Goal: Information Seeking & Learning: Learn about a topic

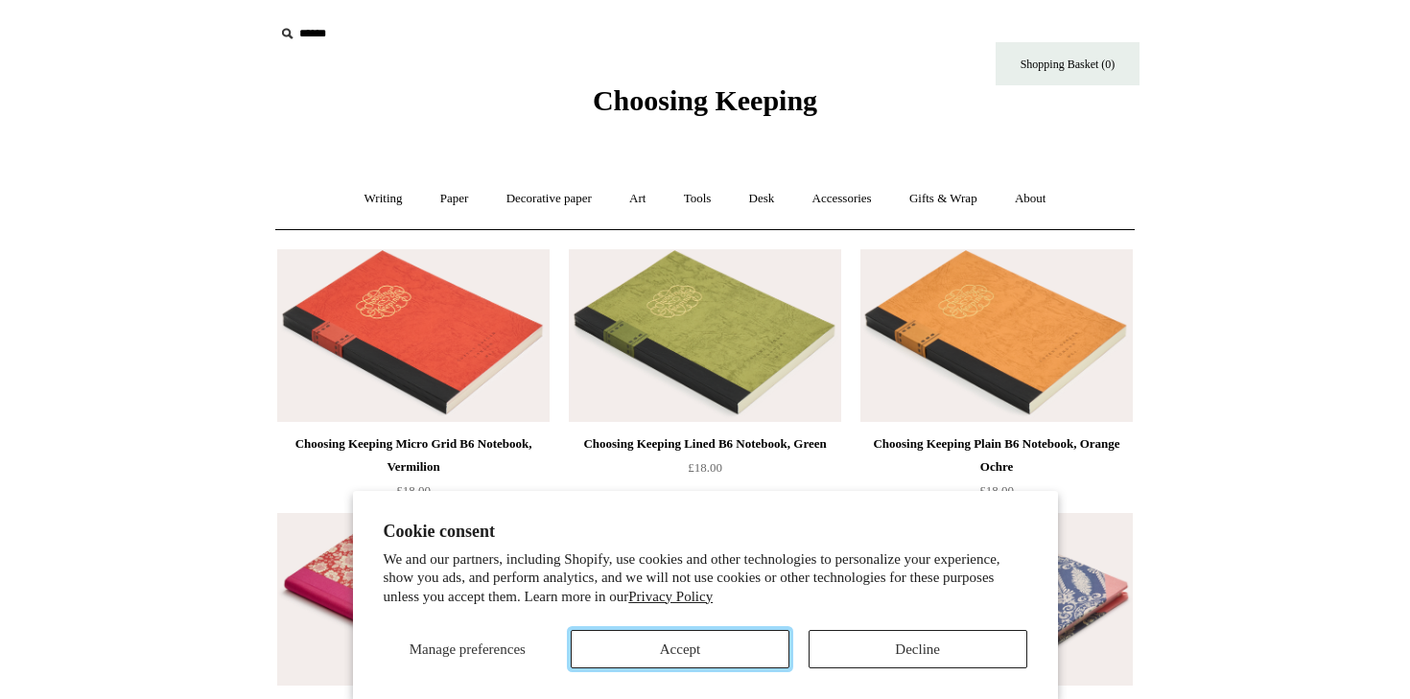
click at [697, 647] on button "Accept" at bounding box center [680, 649] width 219 height 38
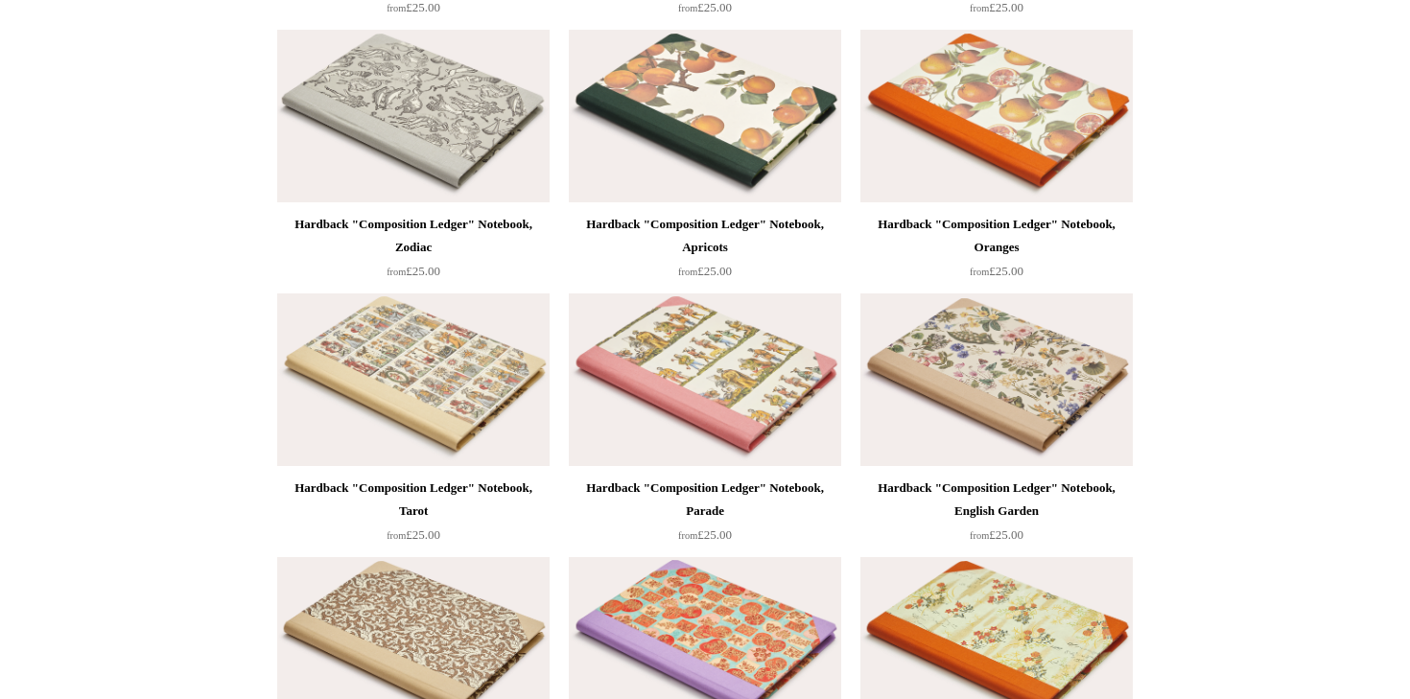
scroll to position [1213, 0]
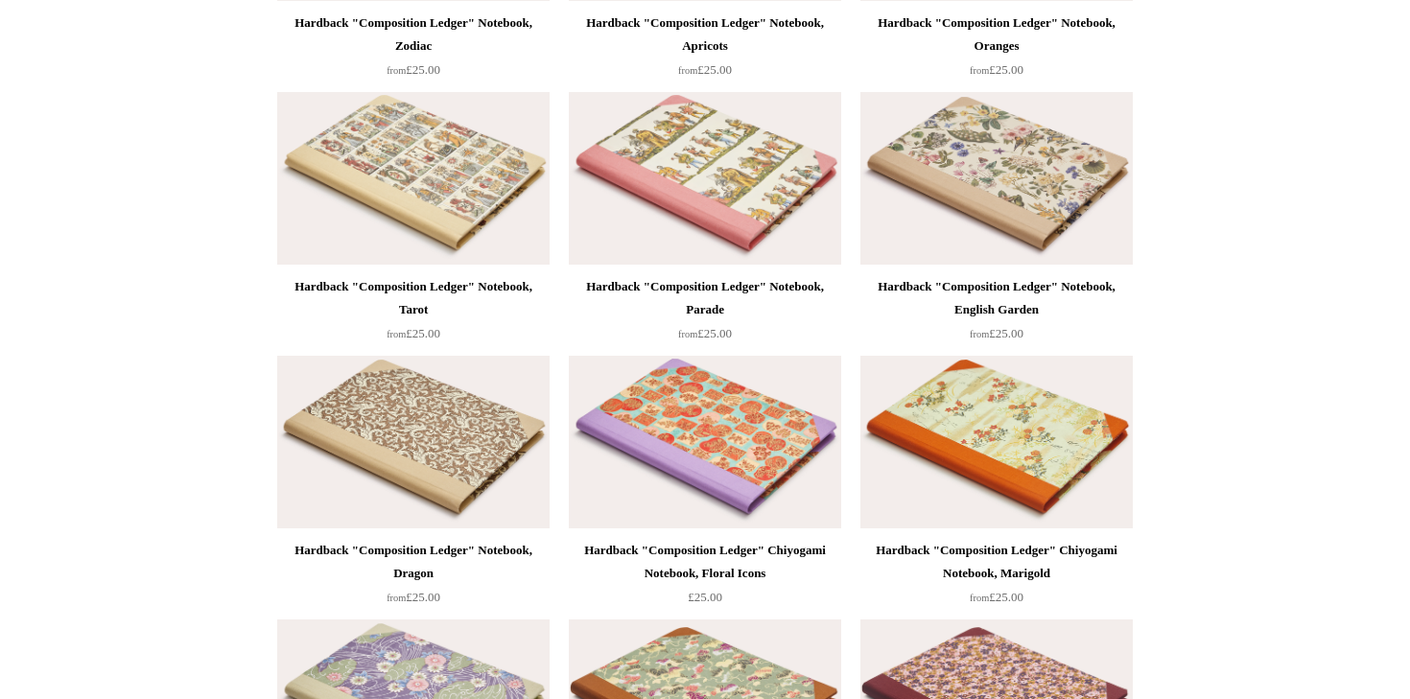
click at [987, 173] on img at bounding box center [997, 178] width 272 height 173
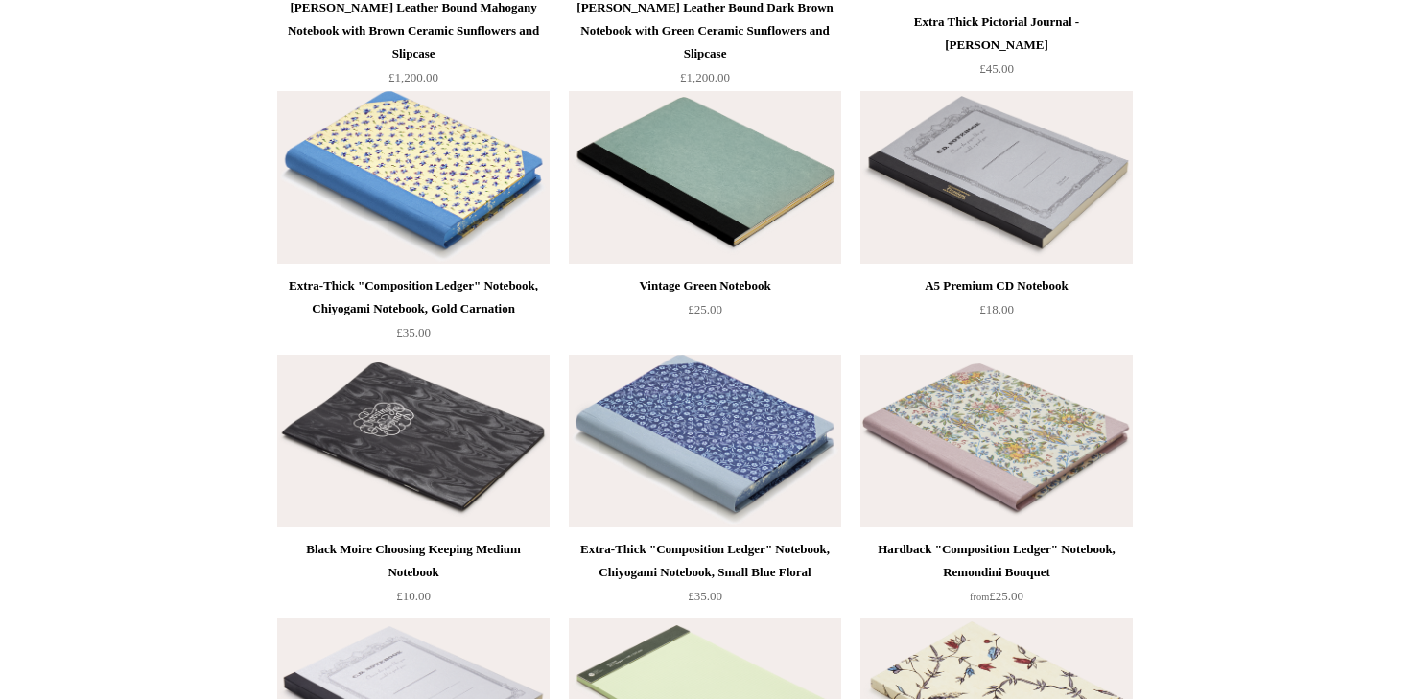
scroll to position [10220, 0]
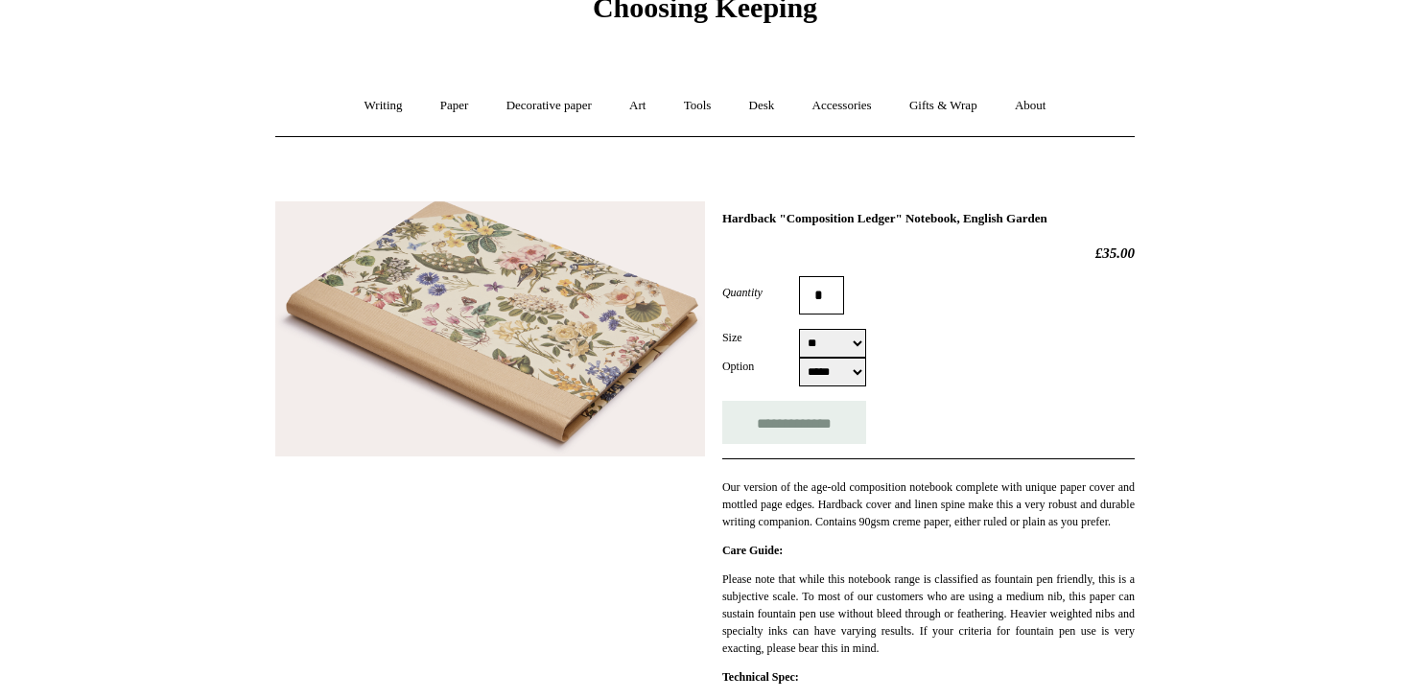
scroll to position [259, 0]
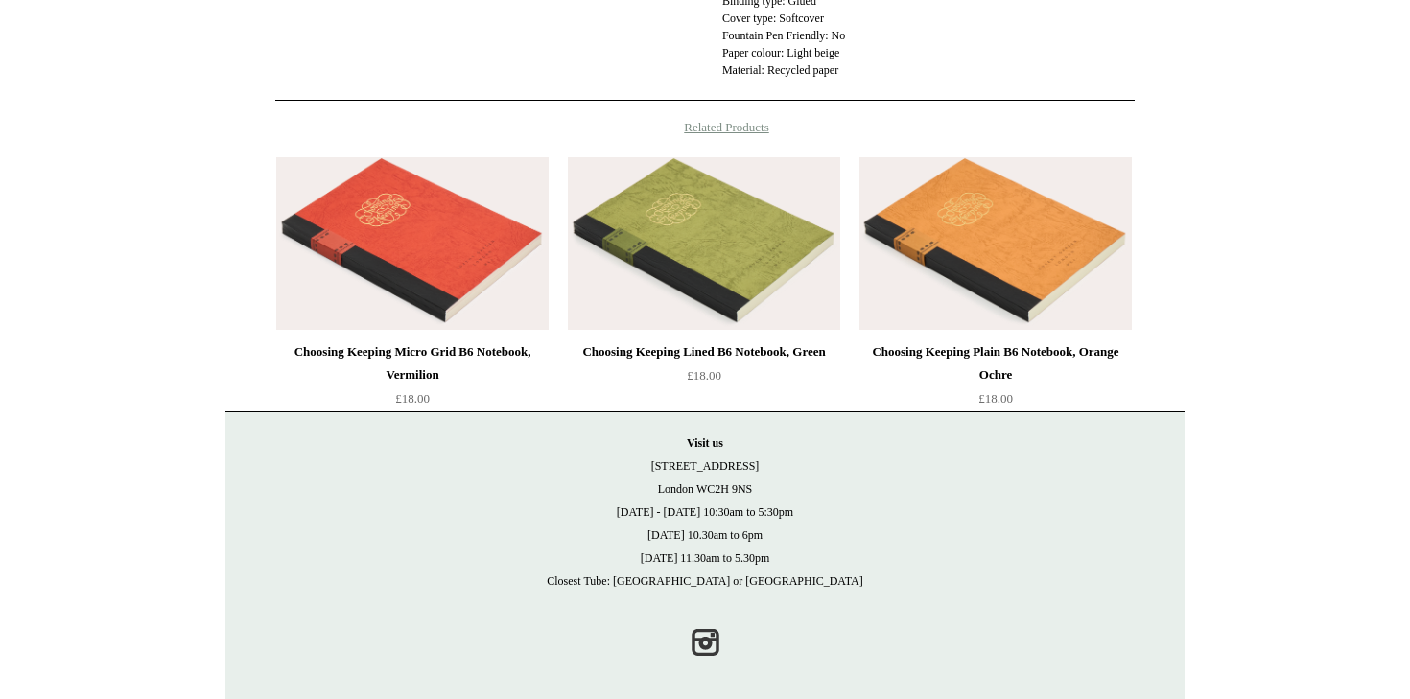
scroll to position [746, 0]
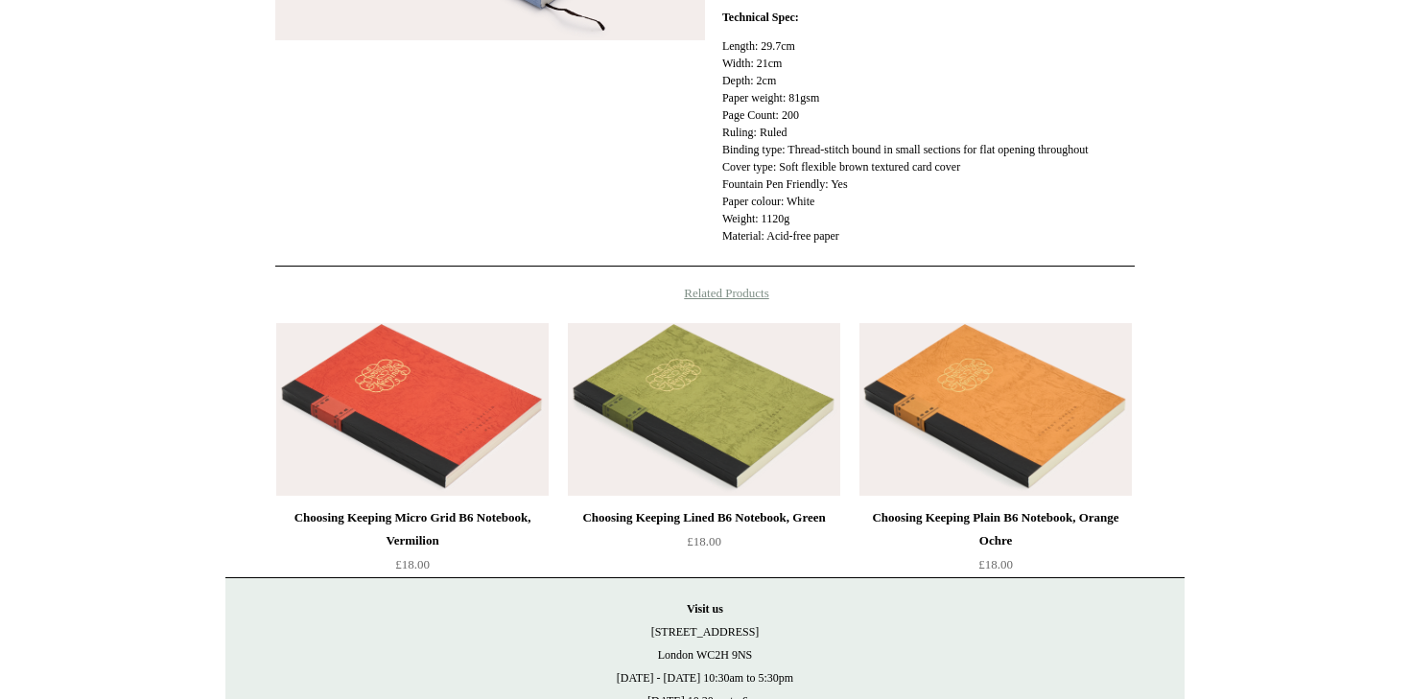
scroll to position [692, 0]
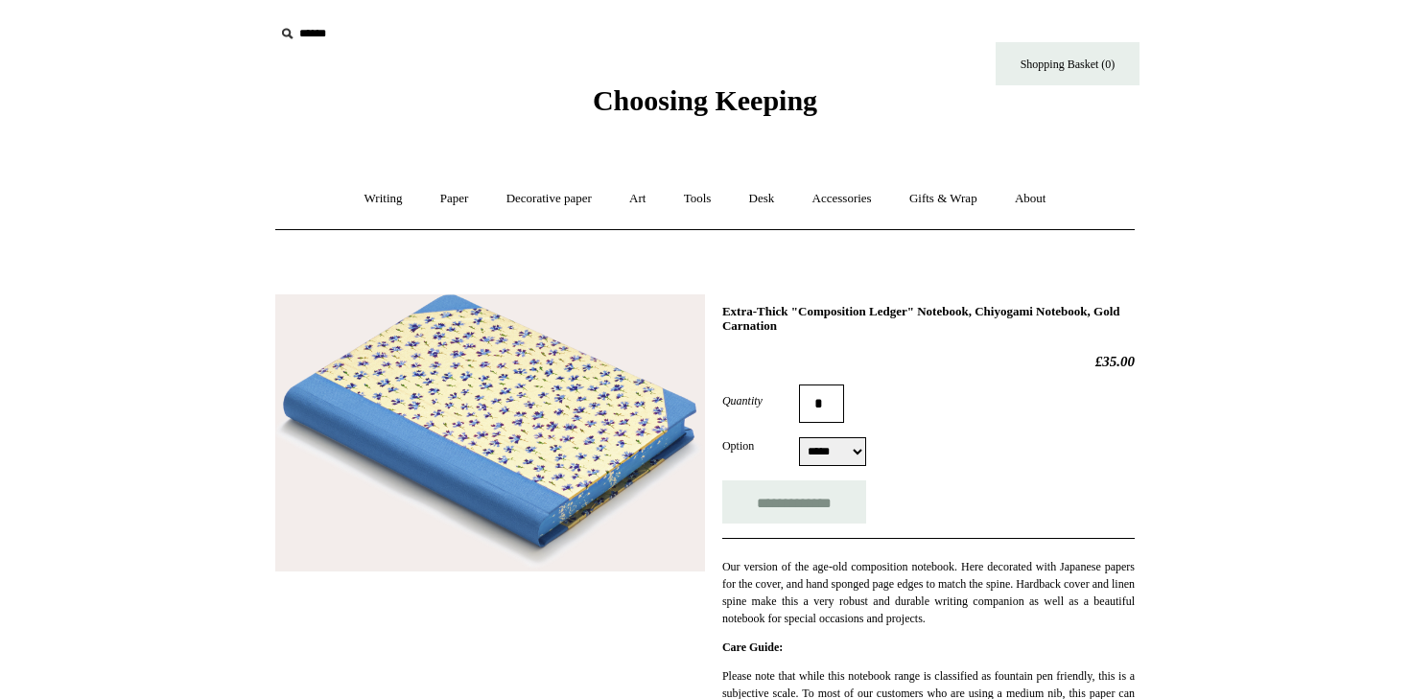
click at [651, 368] on img at bounding box center [490, 433] width 430 height 277
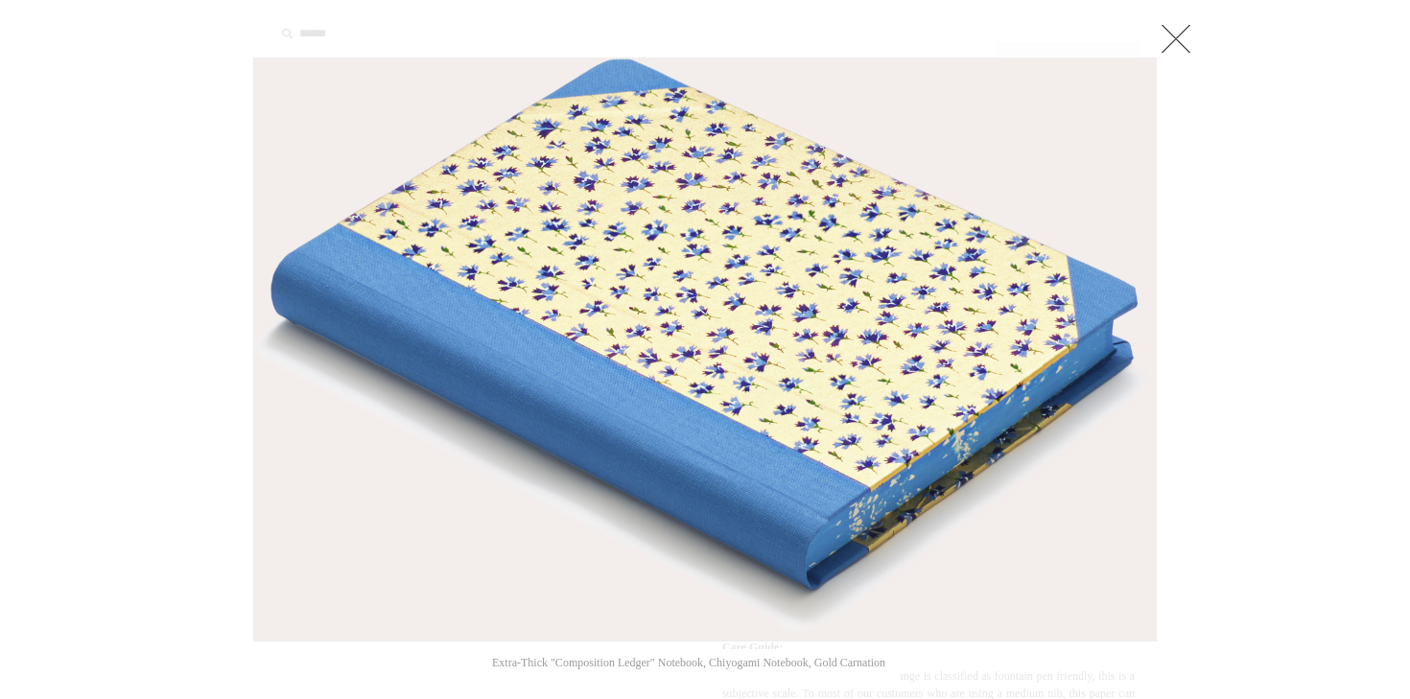
click at [1190, 27] on link at bounding box center [1176, 38] width 38 height 38
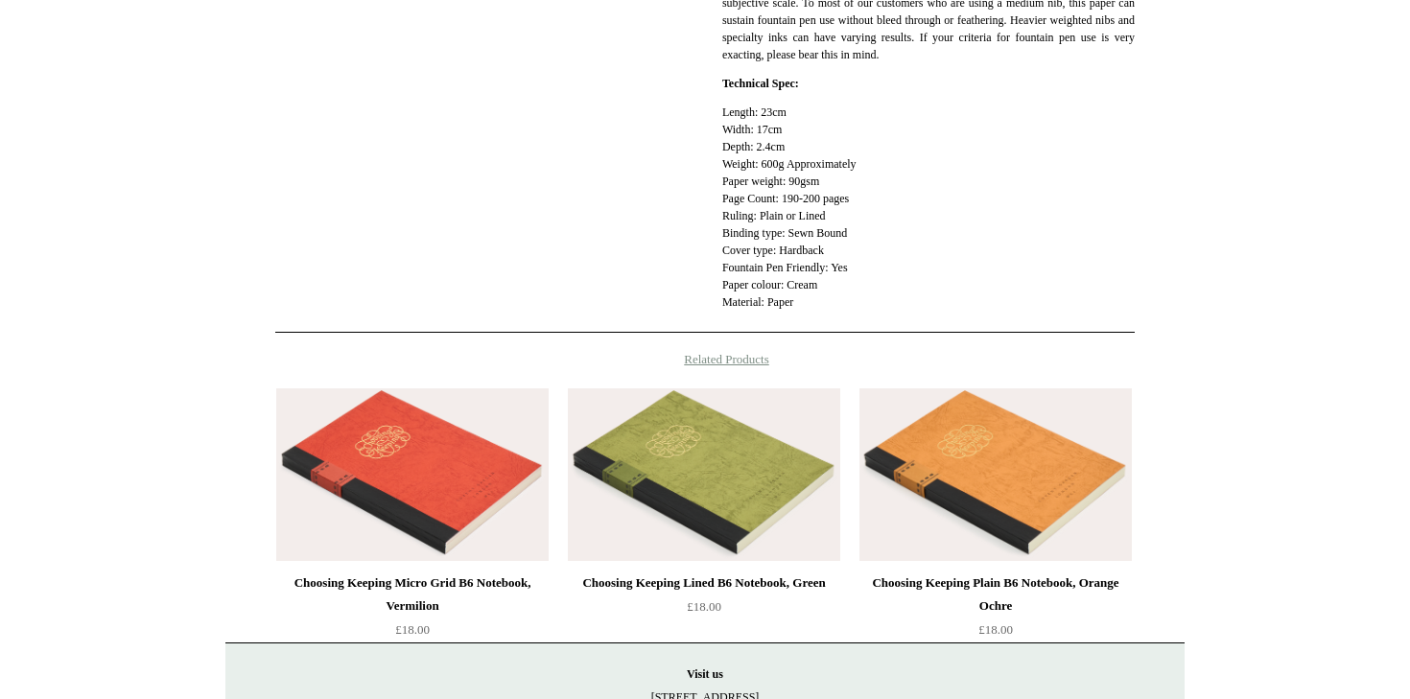
scroll to position [751, 0]
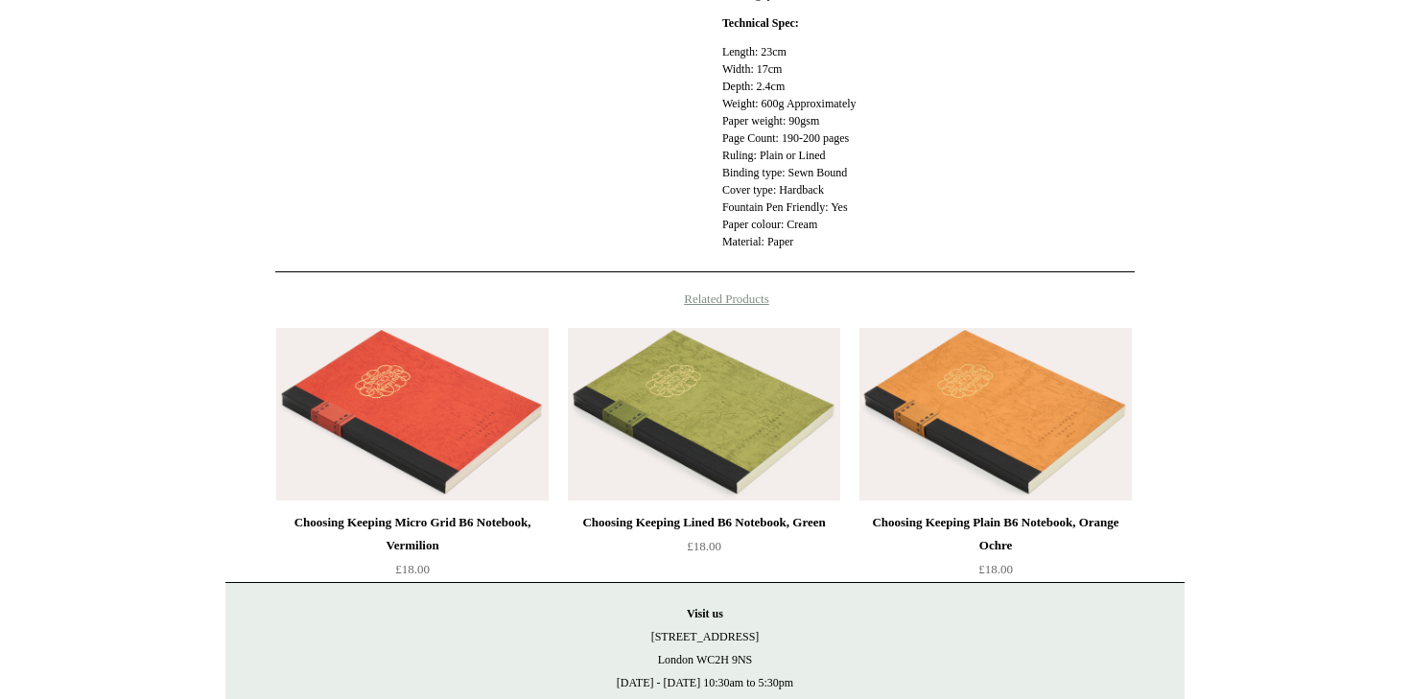
click at [1097, 433] on img at bounding box center [996, 414] width 272 height 173
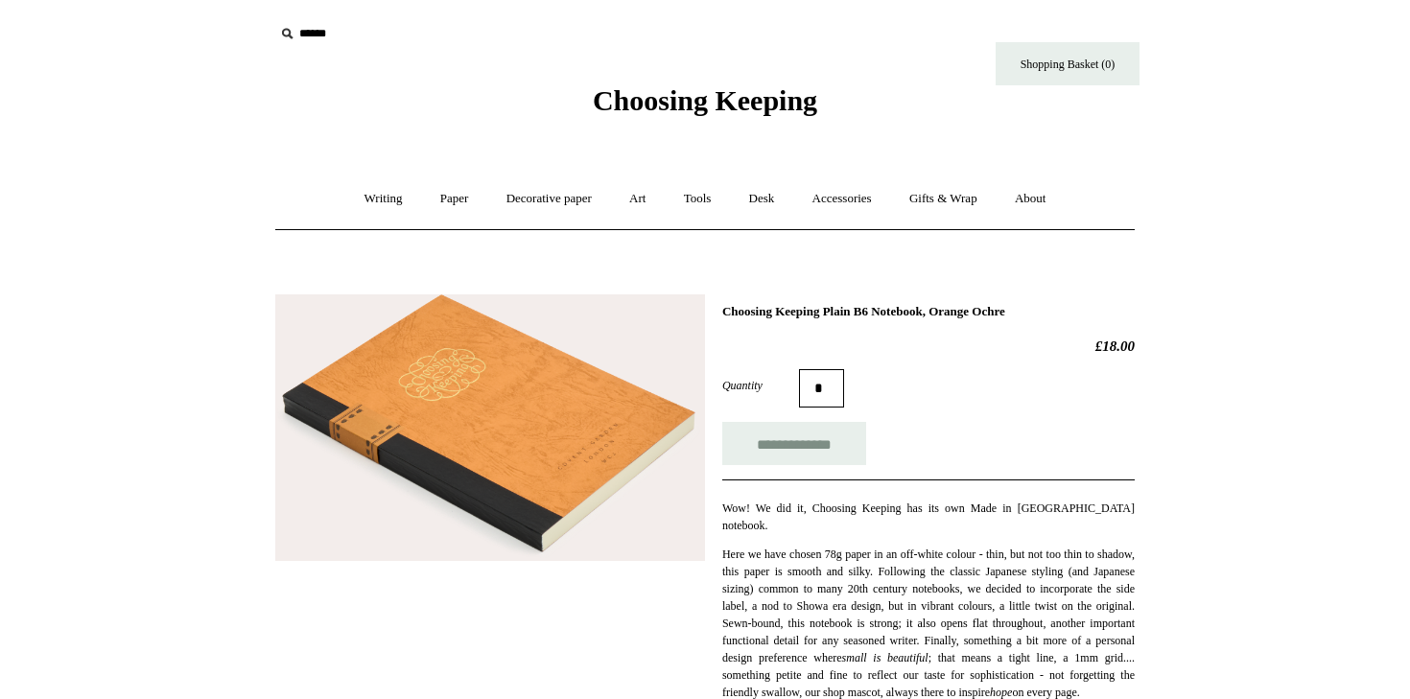
click at [660, 116] on span "Choosing Keeping" at bounding box center [705, 100] width 225 height 32
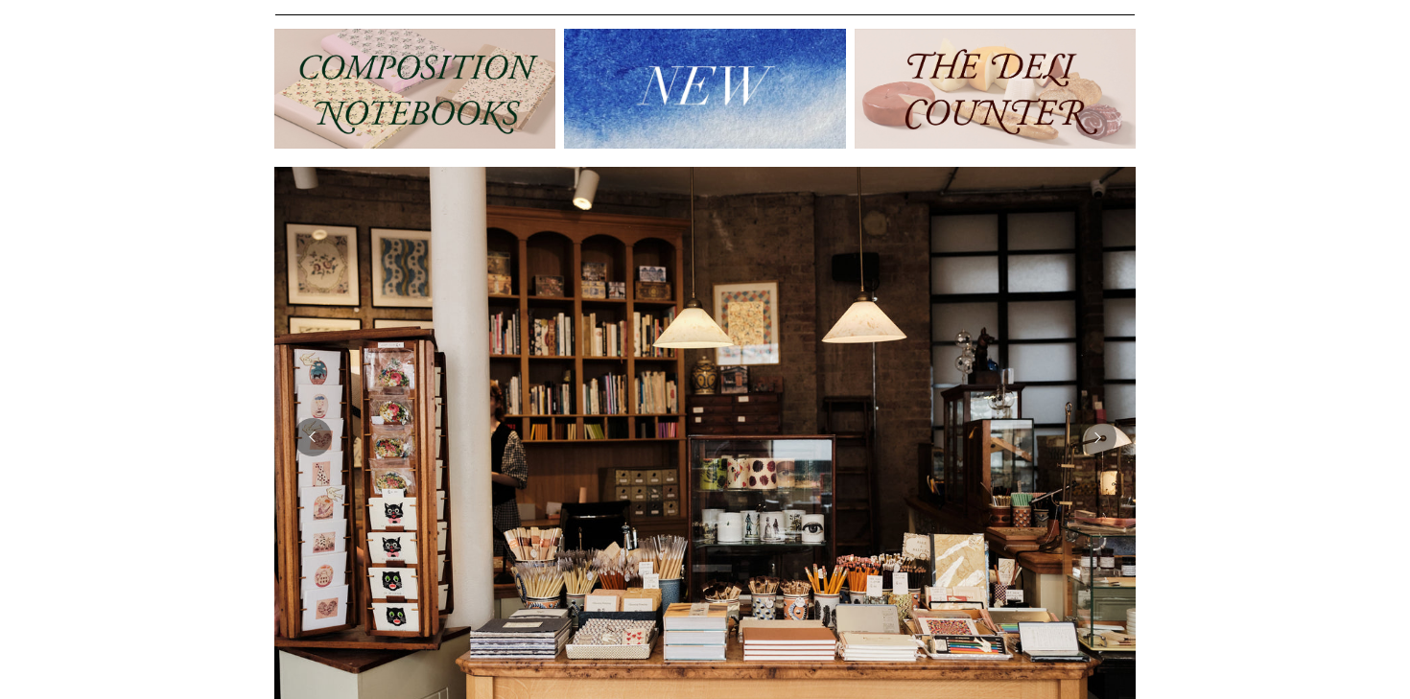
scroll to position [156, 0]
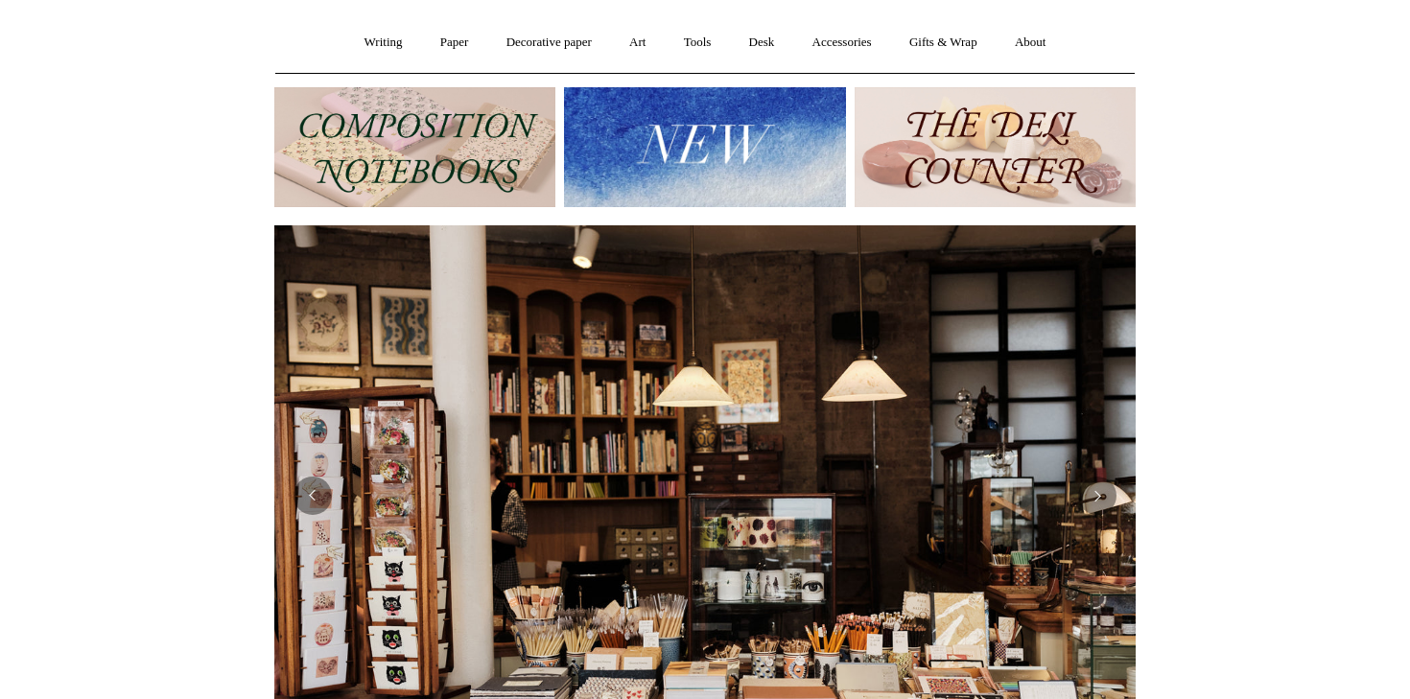
click at [966, 185] on img at bounding box center [995, 147] width 281 height 120
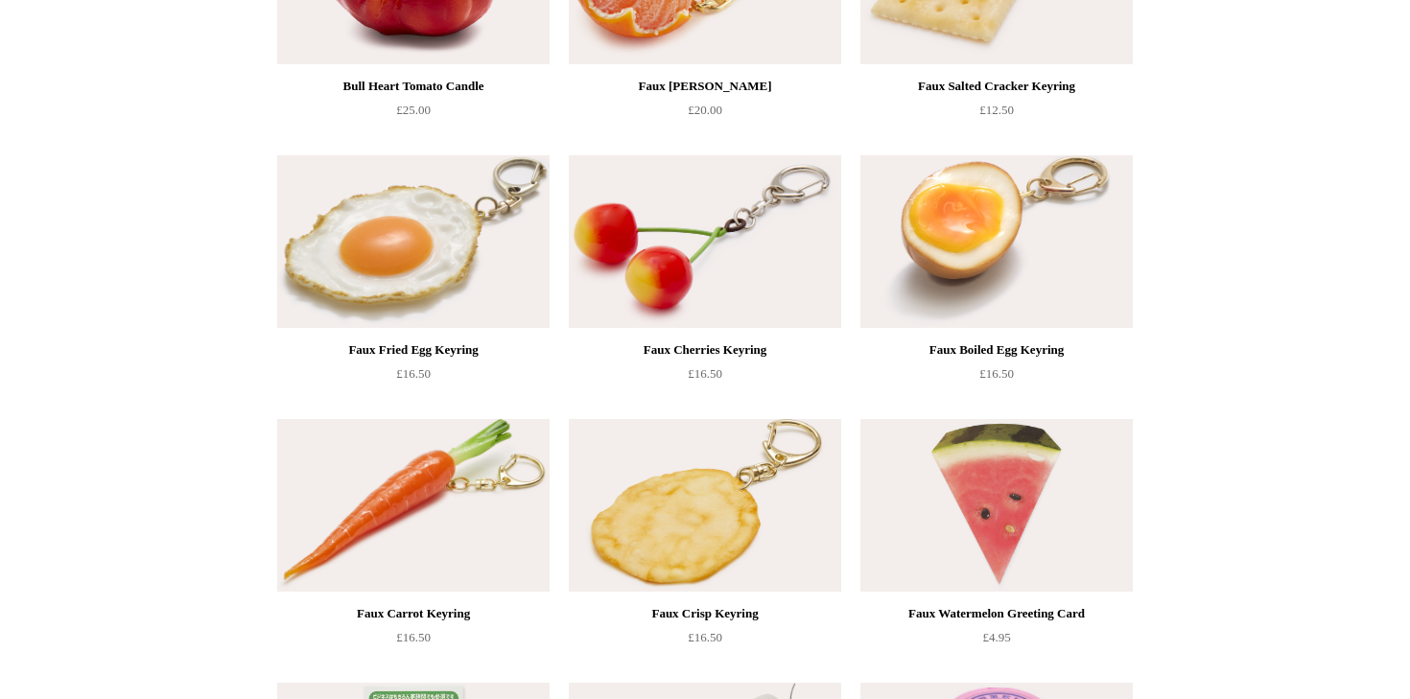
scroll to position [904, 0]
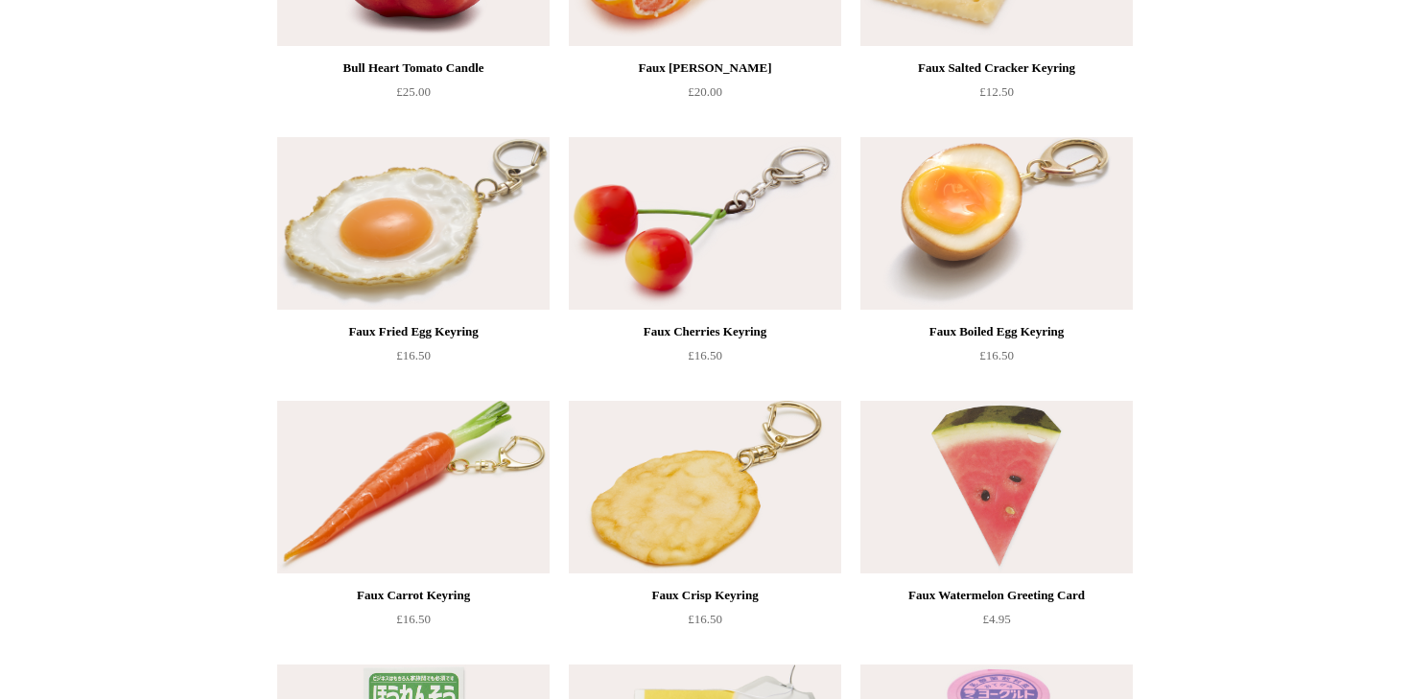
click at [456, 257] on img at bounding box center [413, 223] width 272 height 173
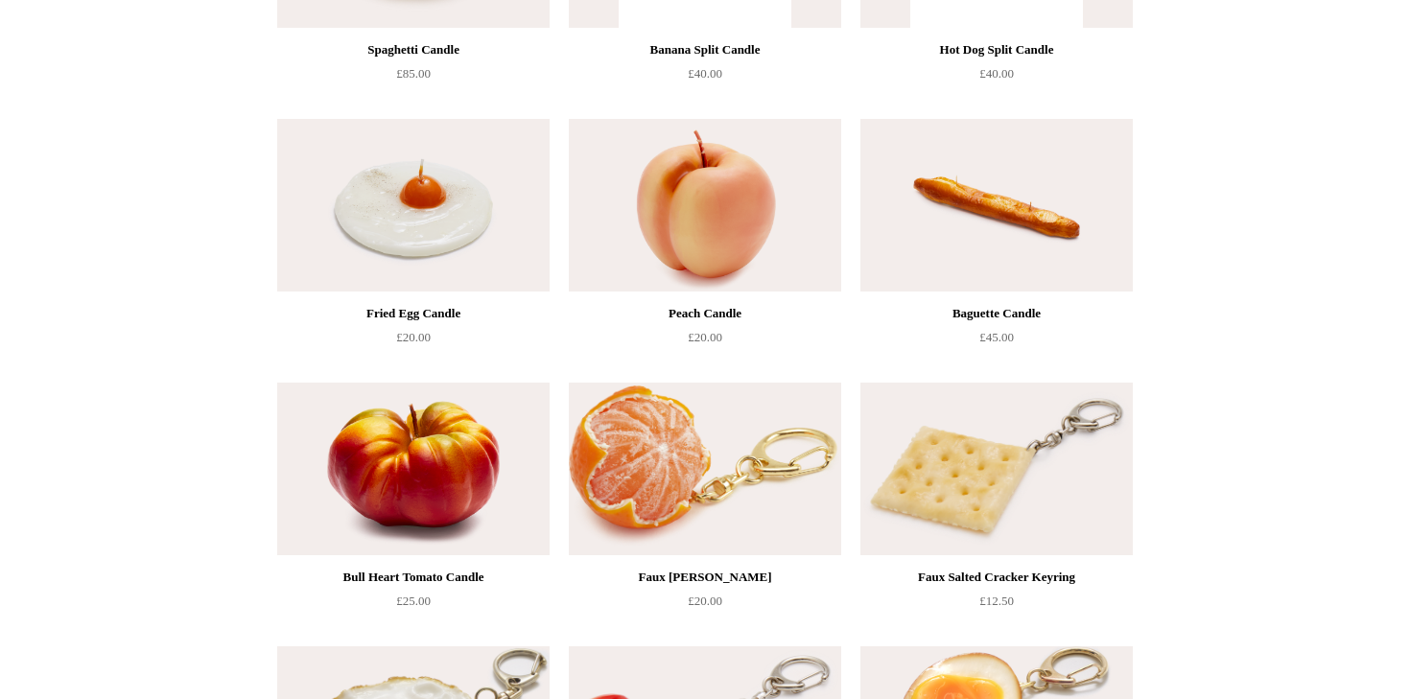
scroll to position [416, 0]
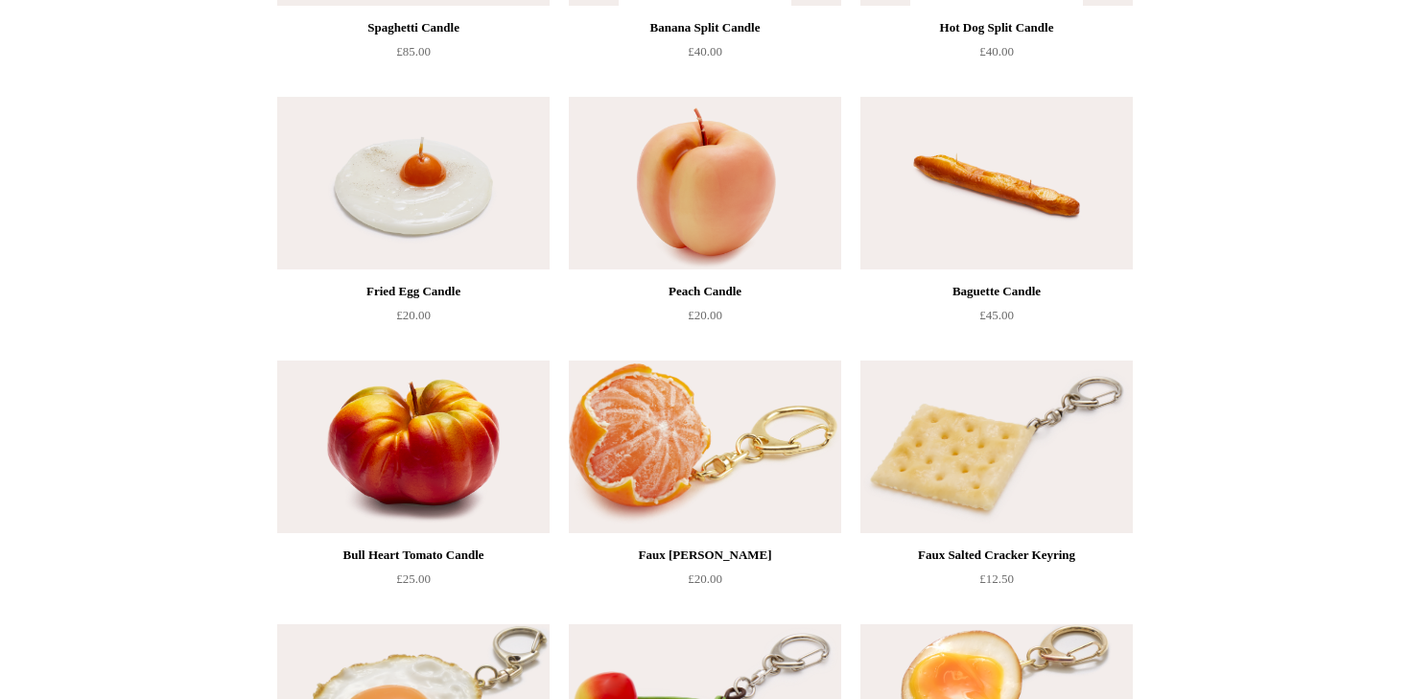
click at [650, 436] on img at bounding box center [705, 447] width 272 height 173
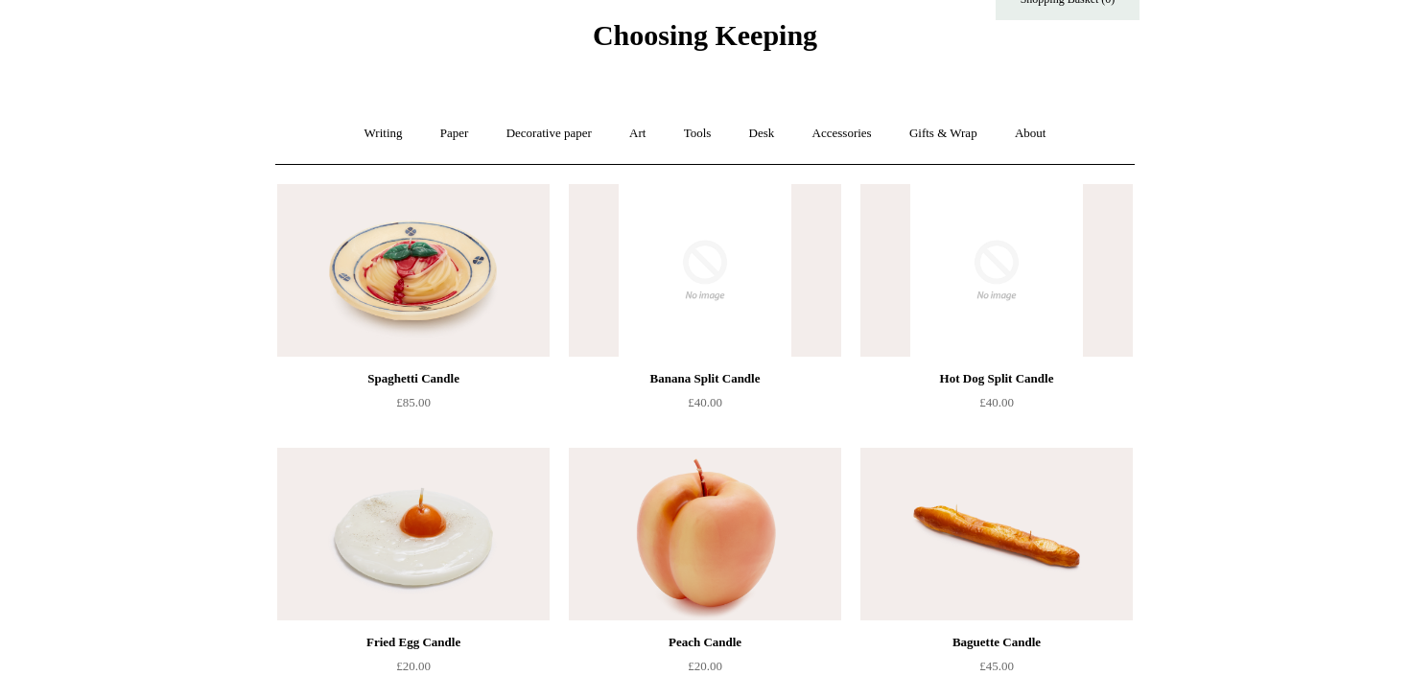
scroll to position [0, 0]
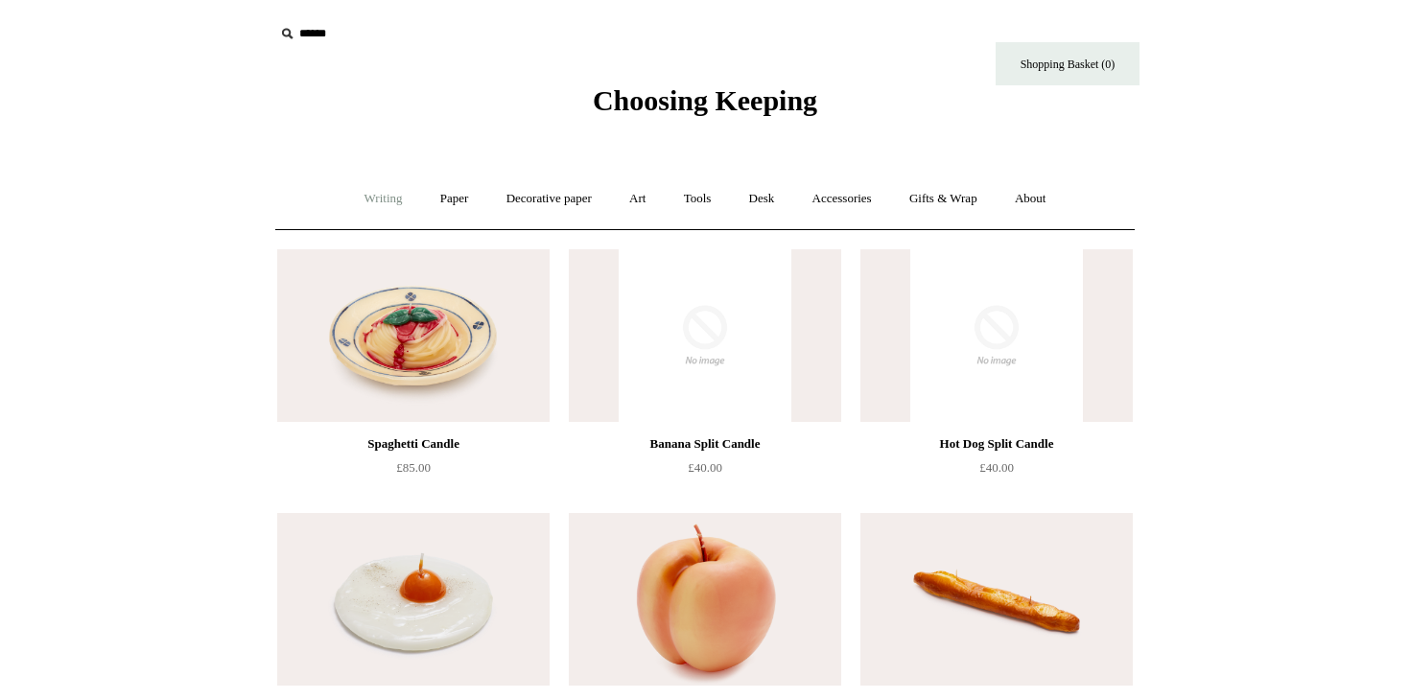
click at [381, 201] on link "Writing +" at bounding box center [383, 199] width 73 height 51
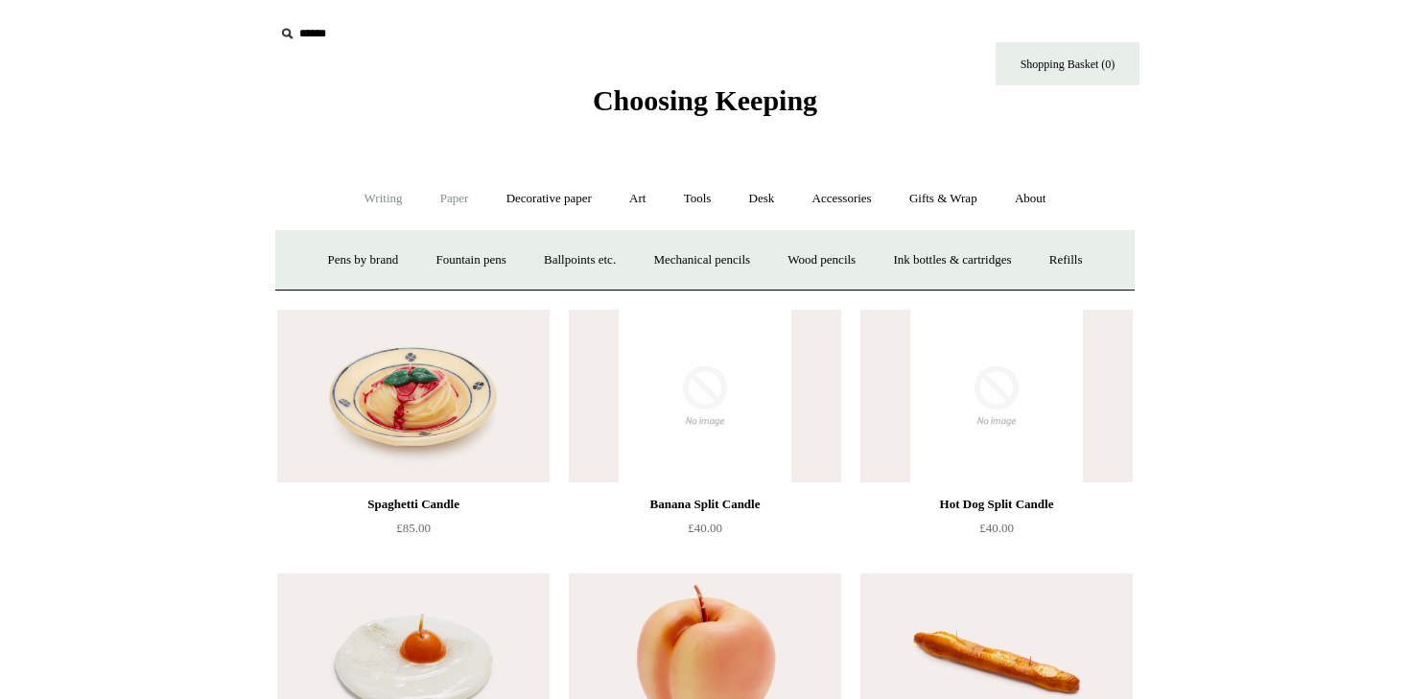
click at [451, 194] on link "Paper +" at bounding box center [454, 199] width 63 height 51
click at [444, 257] on link "Notebooks +" at bounding box center [436, 260] width 88 height 51
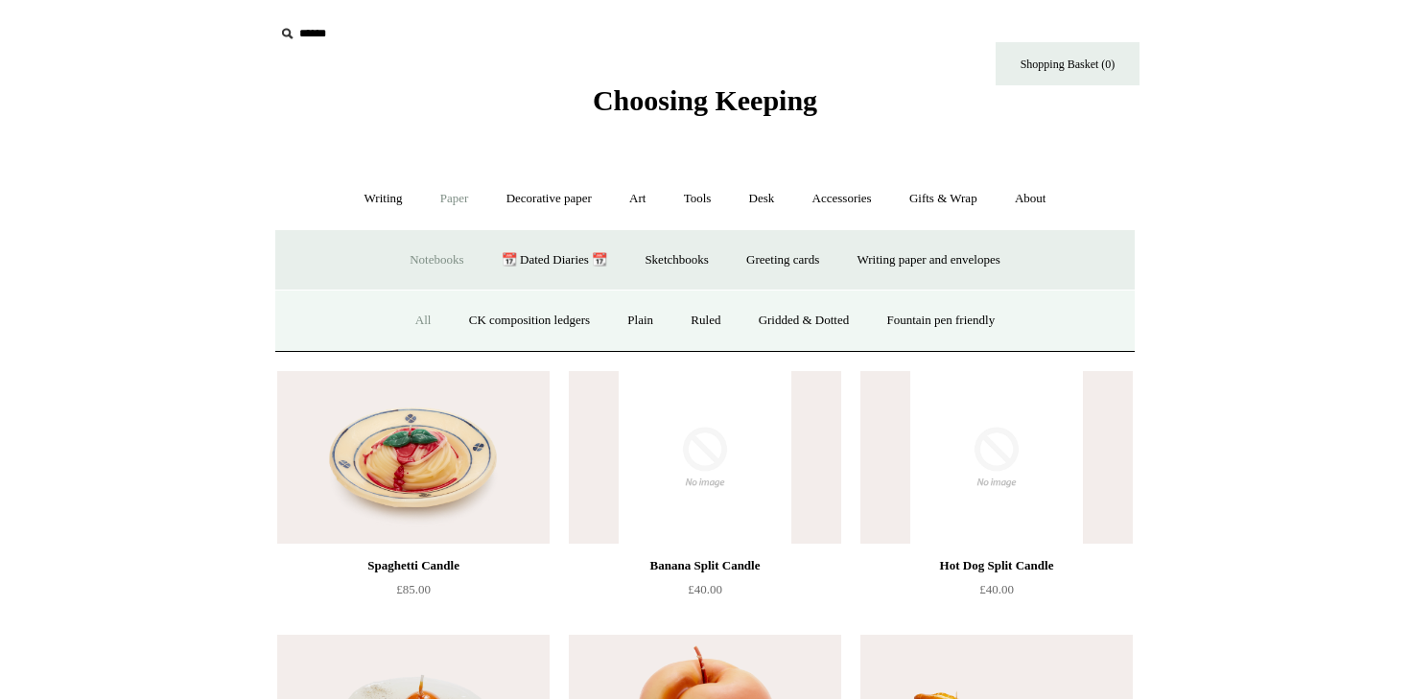
click at [398, 318] on link "All" at bounding box center [423, 321] width 51 height 51
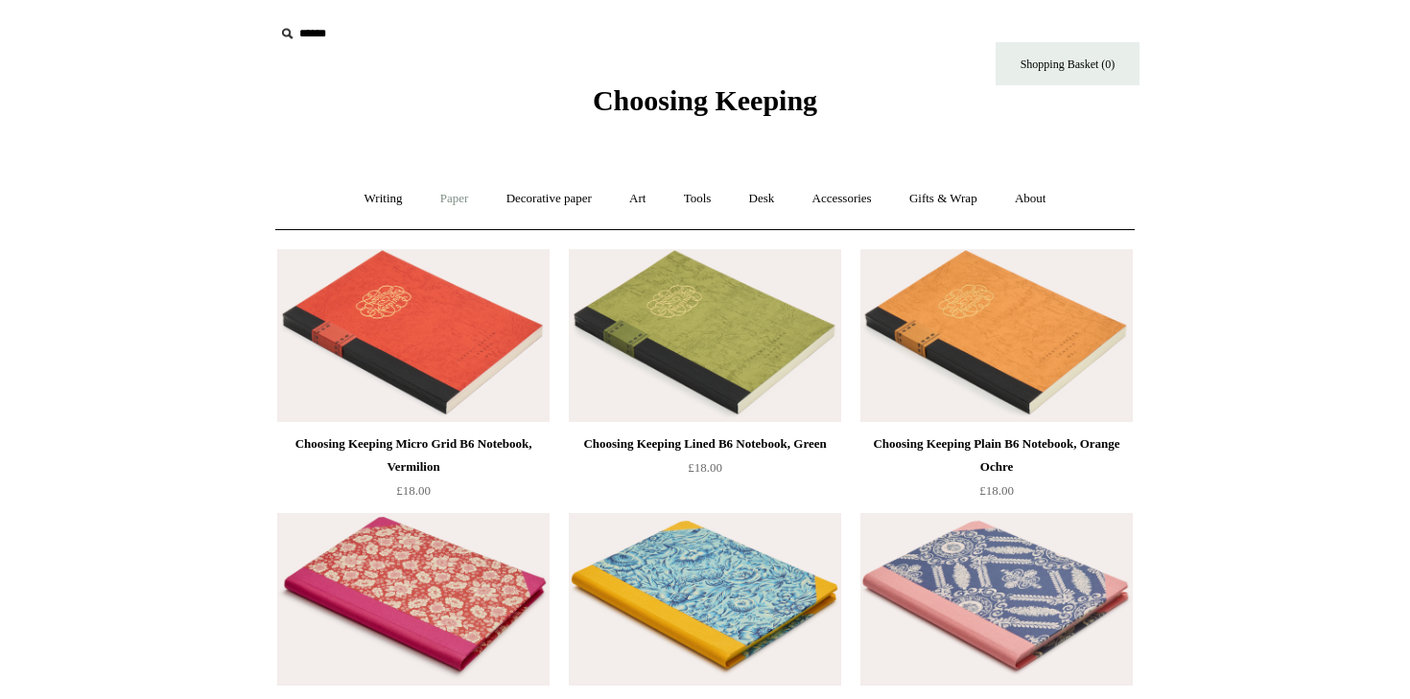
click at [446, 188] on link "Paper +" at bounding box center [454, 199] width 63 height 51
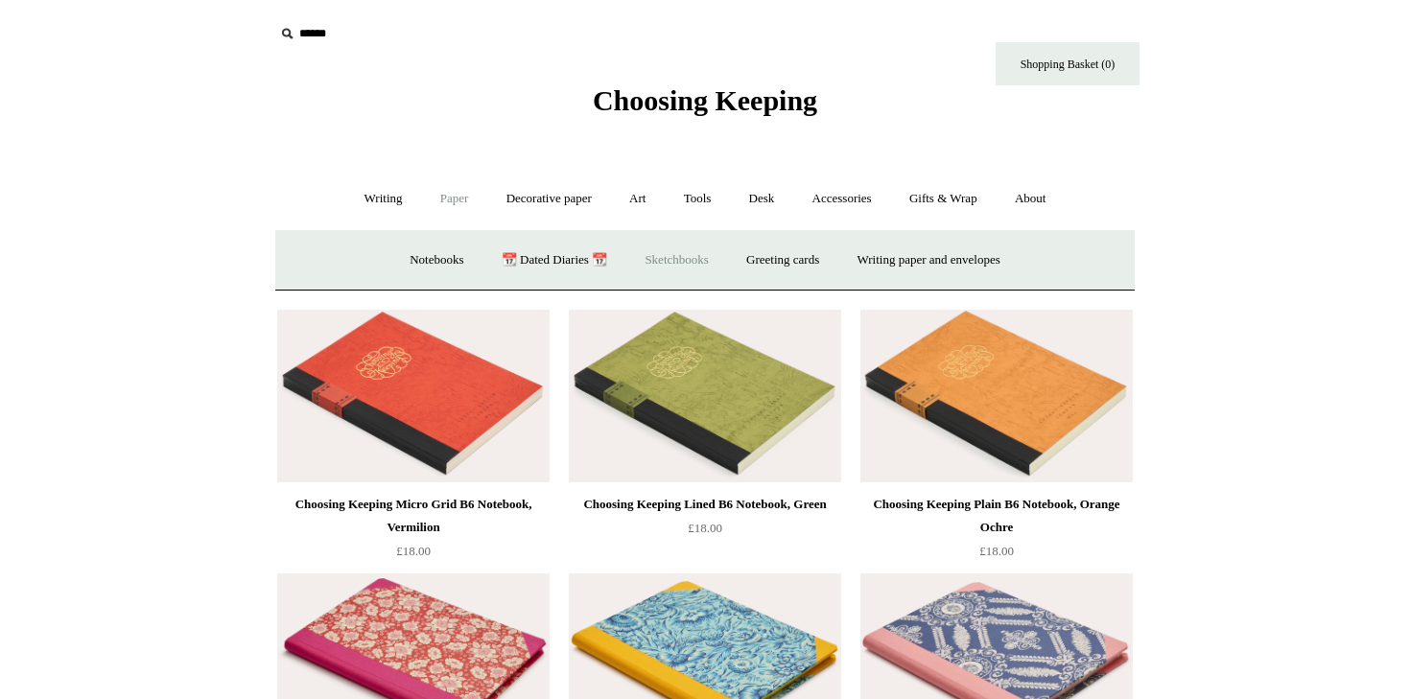
click at [664, 262] on link "Sketchbooks +" at bounding box center [677, 260] width 98 height 51
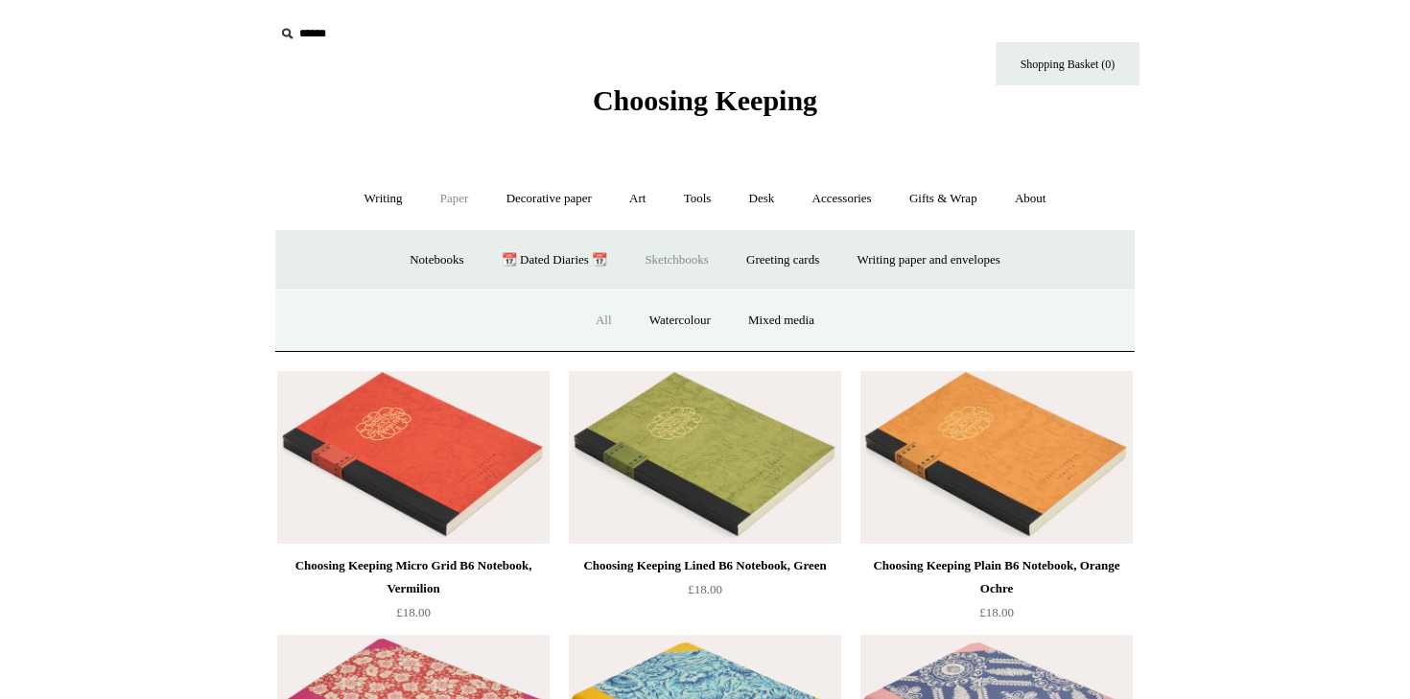
click at [600, 323] on link "All" at bounding box center [604, 321] width 51 height 51
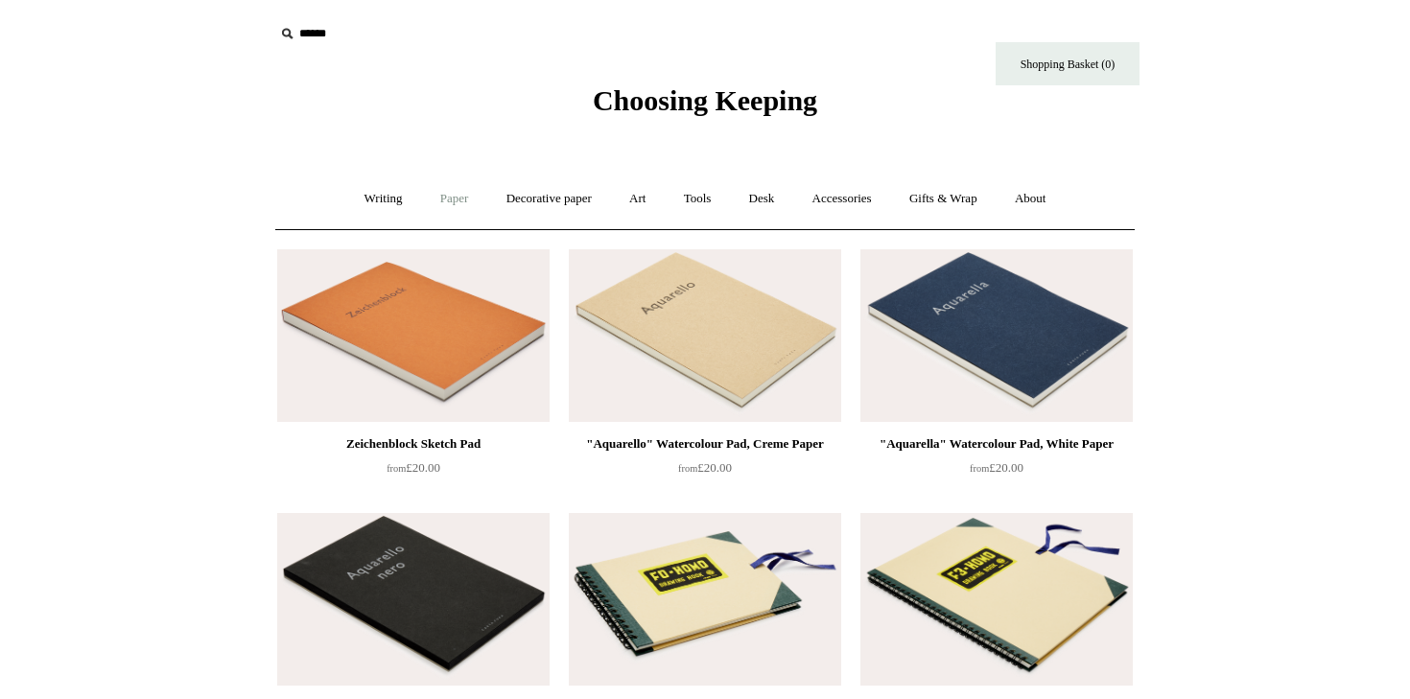
click at [449, 197] on link "Paper +" at bounding box center [454, 199] width 63 height 51
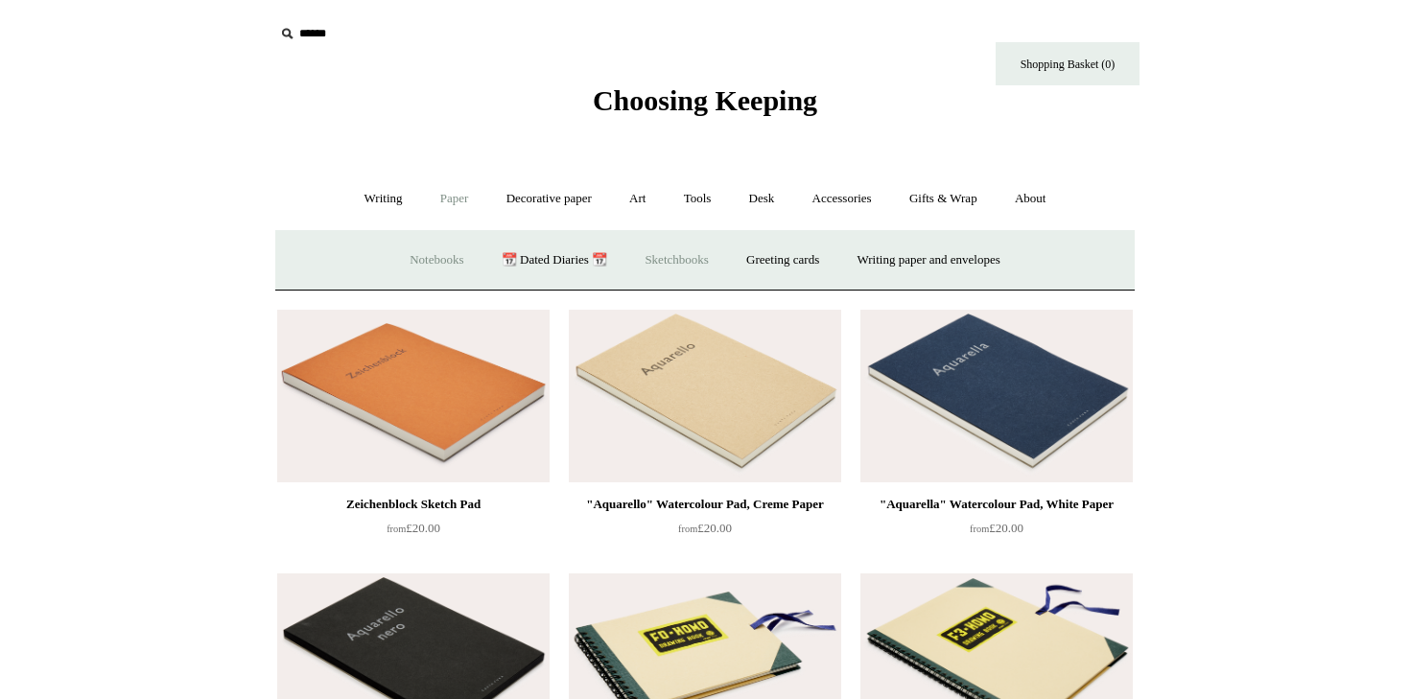
click at [434, 255] on link "Notebooks +" at bounding box center [436, 260] width 88 height 51
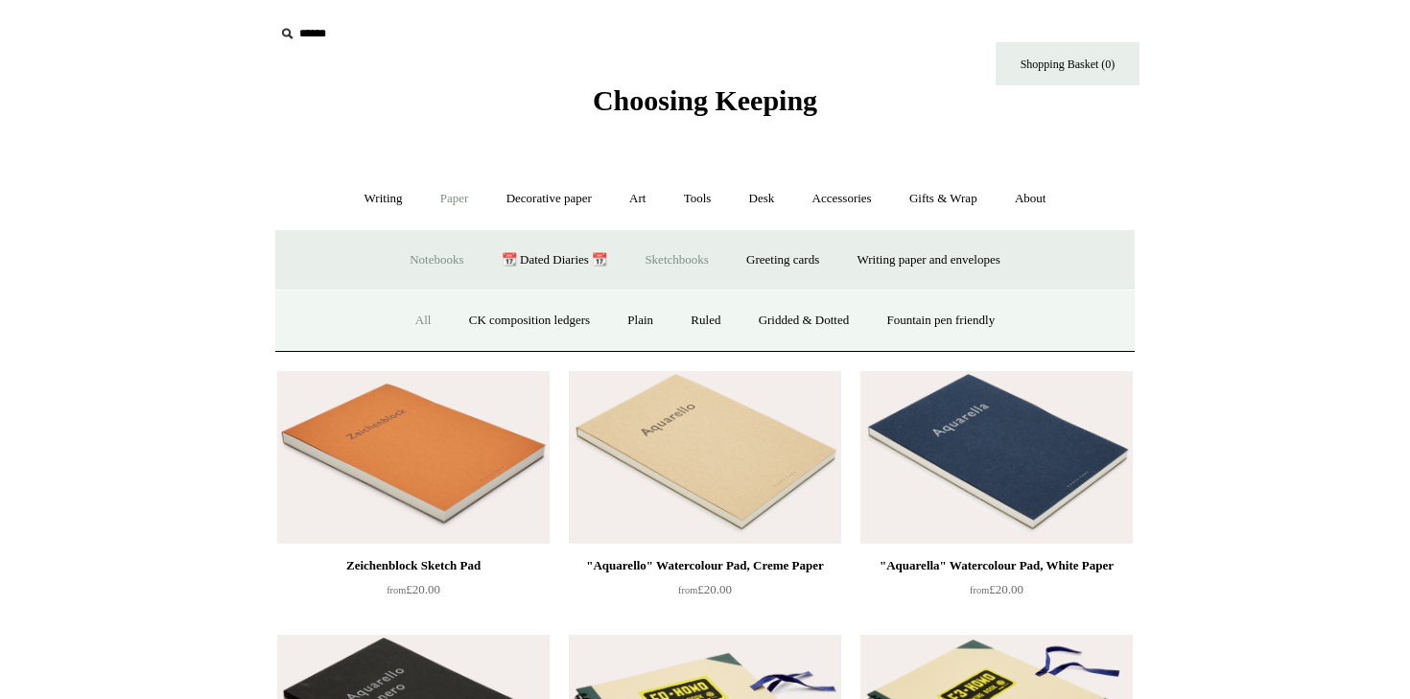
click at [409, 320] on link "All" at bounding box center [423, 321] width 51 height 51
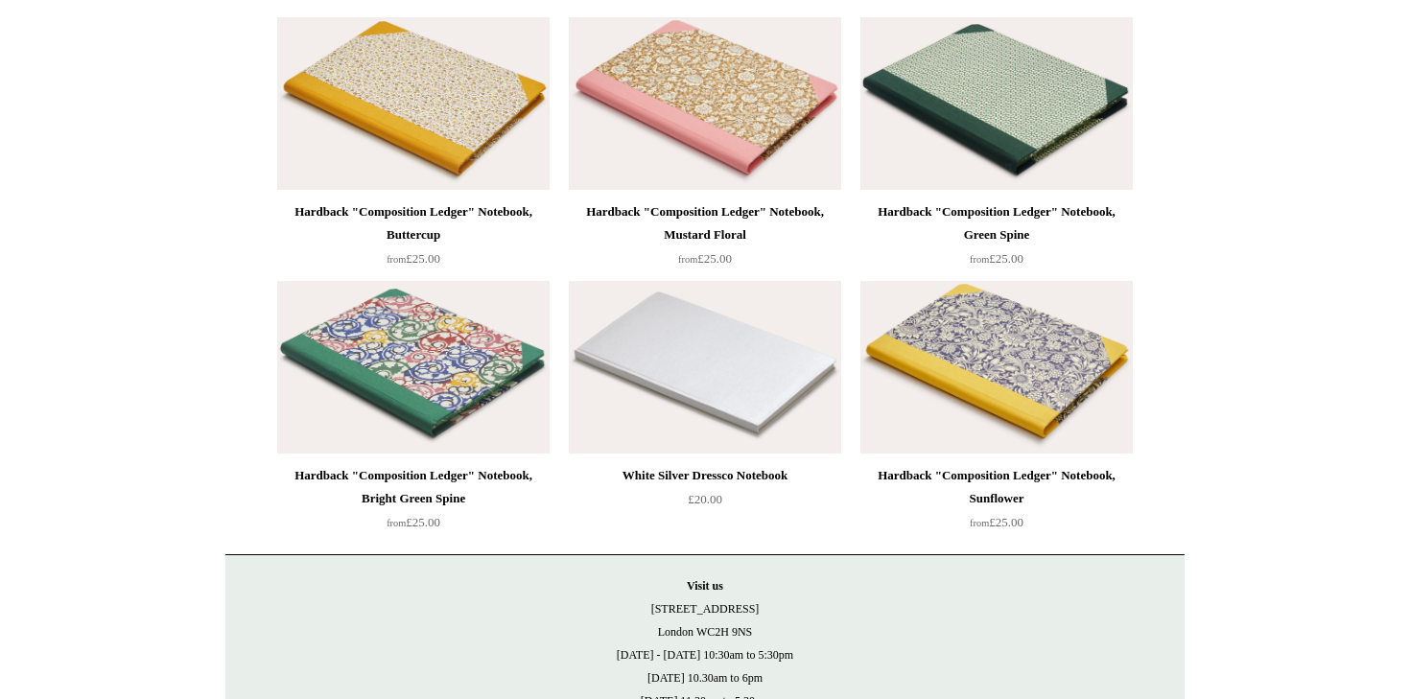
scroll to position [16647, 0]
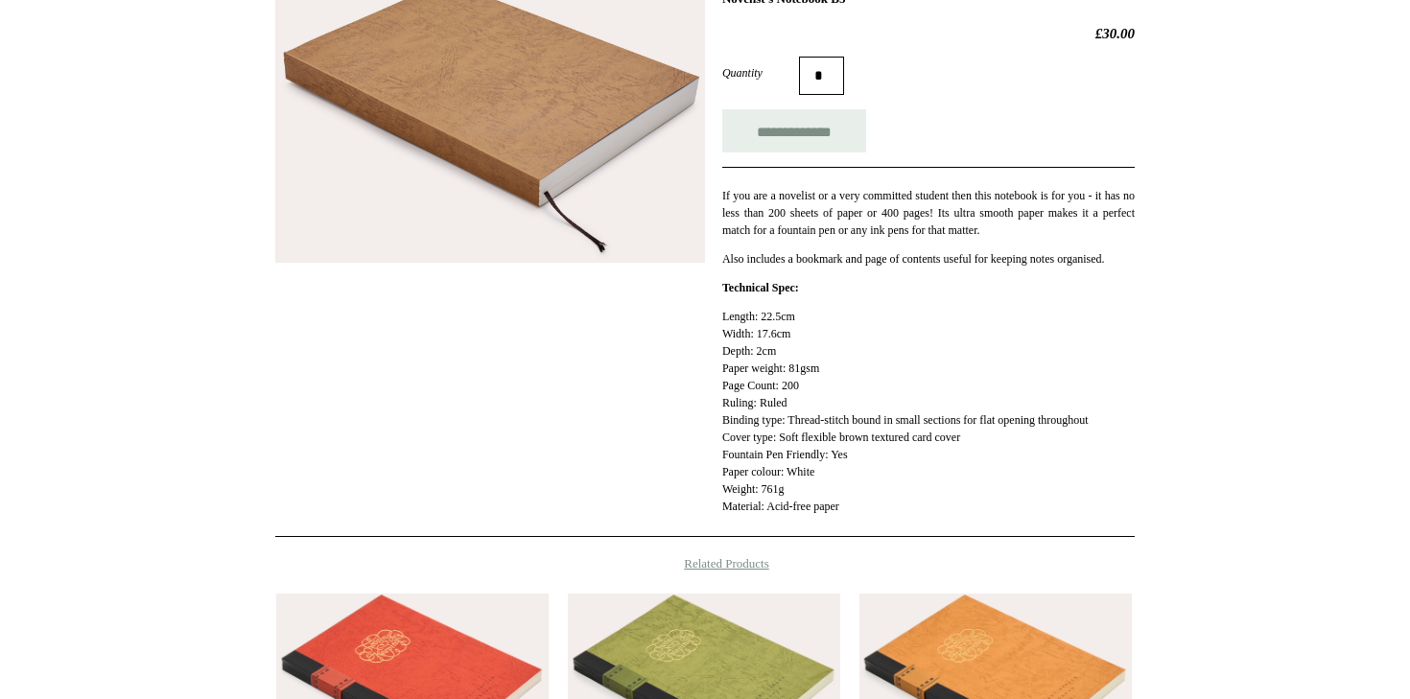
scroll to position [86, 0]
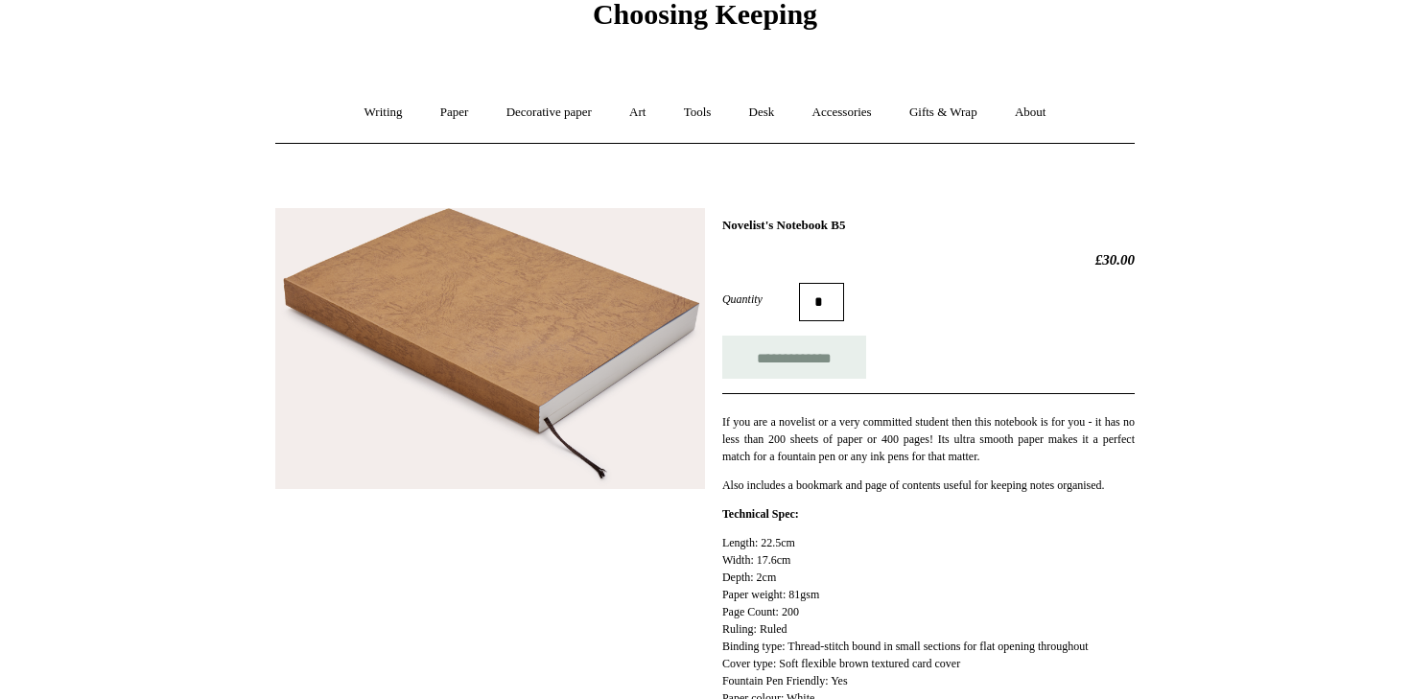
click at [607, 419] on img at bounding box center [490, 349] width 430 height 282
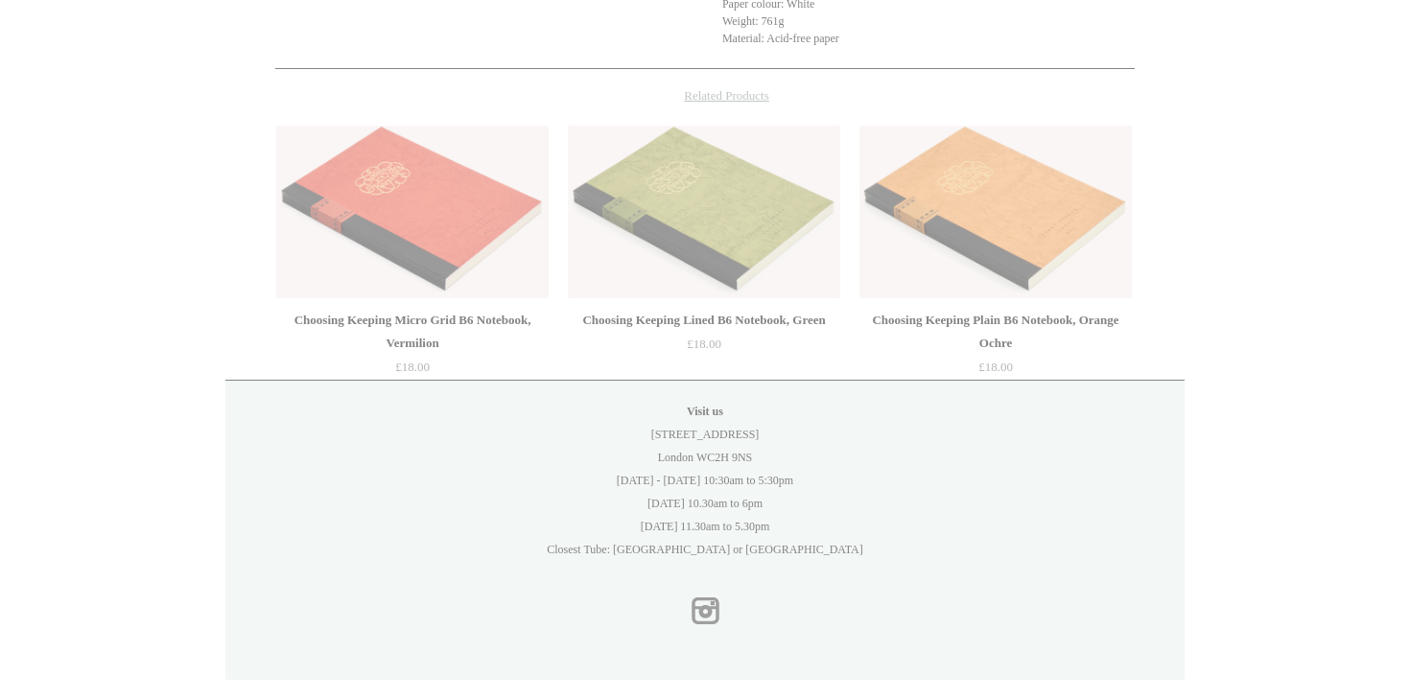
scroll to position [780, 0]
